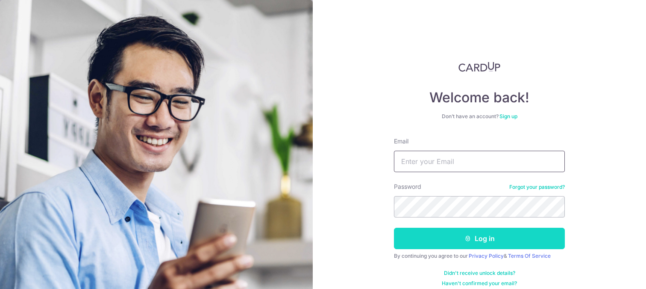
type input "[EMAIL_ADDRESS][DOMAIN_NAME]"
click at [465, 239] on icon "submit" at bounding box center [468, 238] width 7 height 7
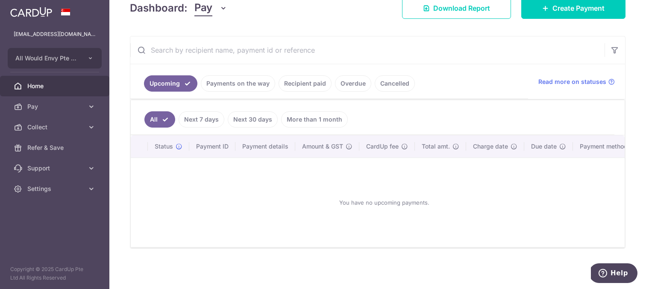
click at [252, 77] on link "Payments on the way" at bounding box center [238, 83] width 74 height 16
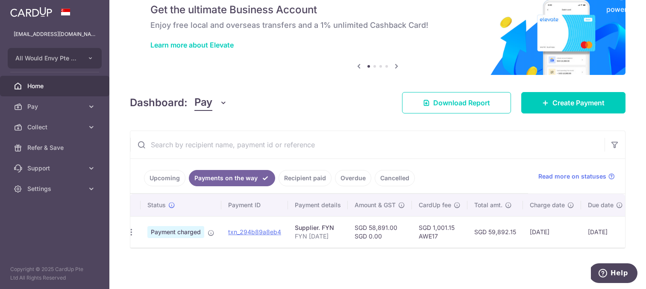
scroll to position [0, 2]
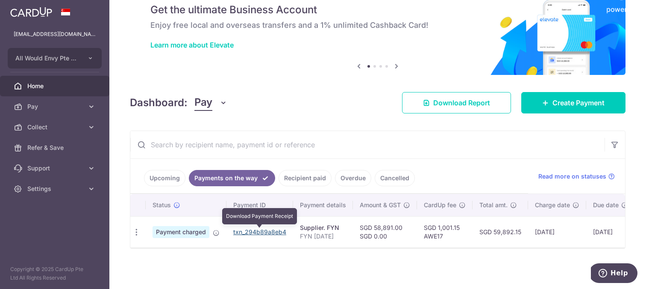
click at [277, 233] on link "txn_294b89a8eb4" at bounding box center [259, 231] width 53 height 7
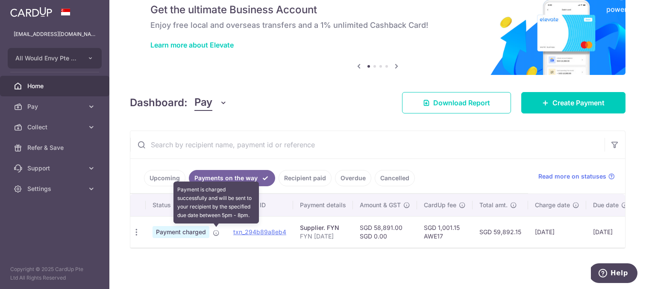
click at [215, 233] on icon at bounding box center [216, 232] width 7 height 7
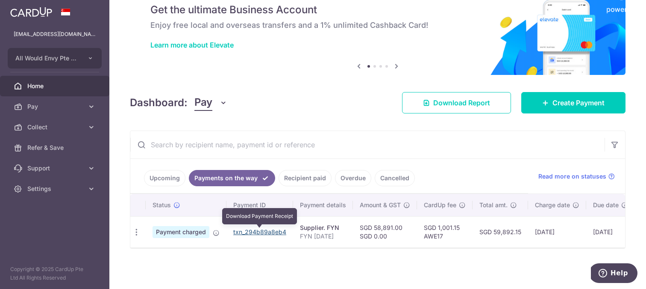
click at [244, 230] on link "txn_294b89a8eb4" at bounding box center [259, 231] width 53 height 7
